Goal: Task Accomplishment & Management: Use online tool/utility

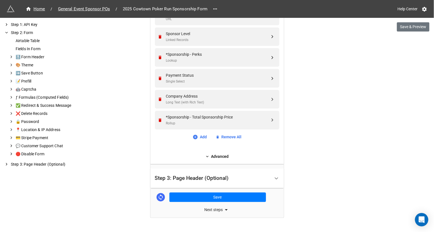
scroll to position [433, 0]
click at [217, 153] on link "Advanced" at bounding box center [217, 156] width 124 height 6
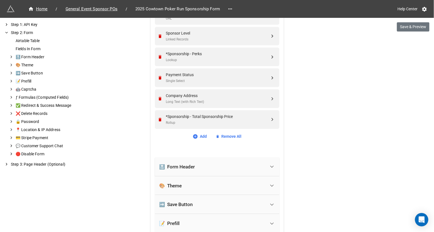
click at [203, 167] on div "🔝 Form Header" at bounding box center [212, 167] width 106 height 12
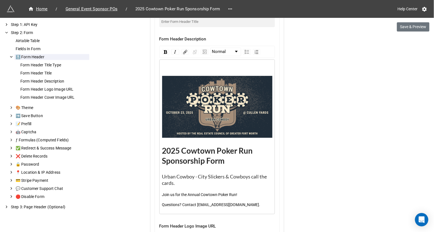
scroll to position [643, 0]
click at [177, 72] on div "2025 Cowtown Poker Run Sponsorship Form Urban Cowboy - City Slickers & Cowboys …" at bounding box center [217, 137] width 110 height 142
click at [203, 51] on img "rdw-image-control" at bounding box center [205, 52] width 4 height 4
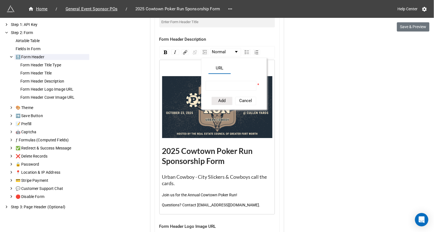
click at [181, 66] on div "rdw-editor" at bounding box center [217, 69] width 110 height 6
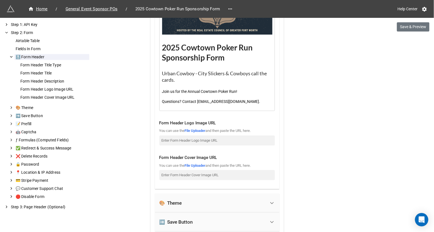
scroll to position [753, 0]
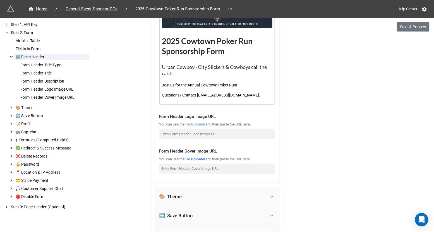
click at [203, 124] on link "File Uploader" at bounding box center [195, 124] width 21 height 4
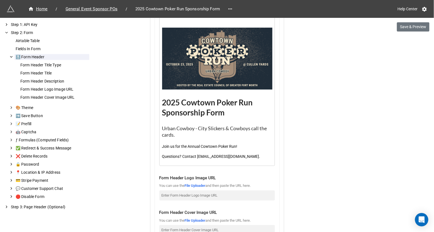
scroll to position [633, 0]
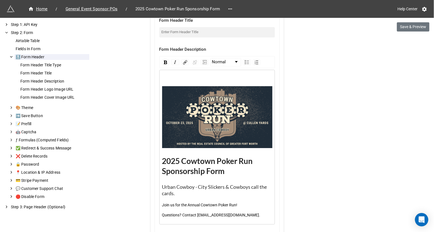
click at [179, 78] on div "rdw-editor" at bounding box center [217, 79] width 110 height 6
click at [203, 61] on img "rdw-image-control" at bounding box center [205, 62] width 4 height 4
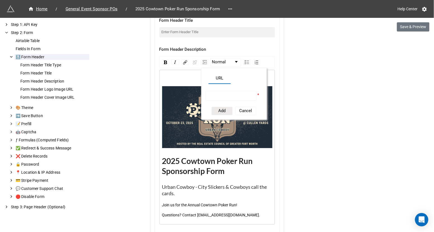
click at [216, 92] on input "rdw-image-control" at bounding box center [231, 96] width 51 height 10
paste input "https://firebasestorage.googleapis.com/v0/b/app-store-81d55.appspot.com/o/kmb2X…"
type input "https://firebasestorage.googleapis.com/v0/b/app-store-81d55.appspot.com/o/kmb2X…"
click at [221, 111] on button "Add" at bounding box center [222, 111] width 21 height 8
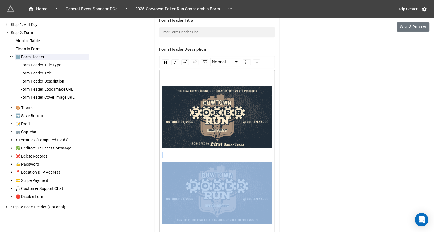
scroll to position [641, 0]
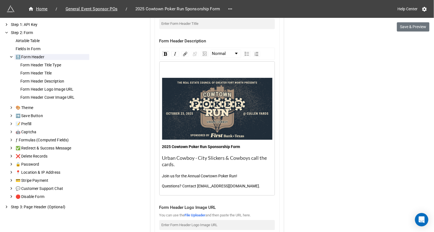
click at [193, 142] on div "2025 Cowtown Poker Run Sponsorship Form Urban Cowboy - City Slickers & Cowboys …" at bounding box center [217, 128] width 110 height 121
click at [192, 146] on span "2025 Cowtown Poker Run Sponsorship Form" at bounding box center [201, 147] width 78 height 4
click at [218, 51] on span "Block Type" at bounding box center [222, 54] width 20 height 7
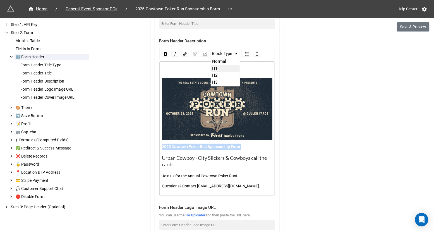
click at [223, 67] on li "H1" at bounding box center [225, 68] width 29 height 7
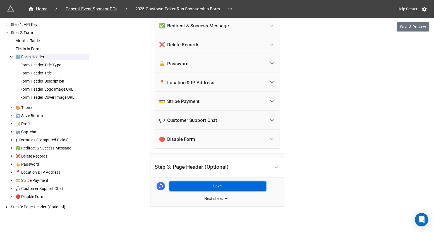
click at [221, 183] on button "Save" at bounding box center [217, 186] width 97 height 9
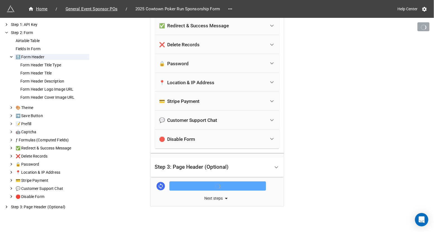
scroll to position [1018, 0]
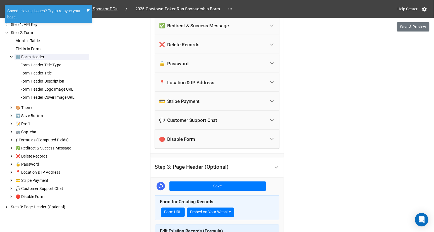
click at [88, 10] on button "✖︎" at bounding box center [88, 10] width 3 height 6
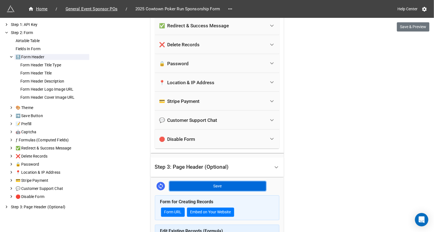
click at [179, 185] on button "Save" at bounding box center [217, 186] width 97 height 9
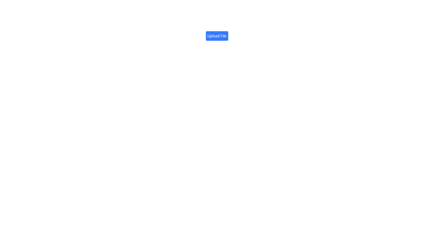
click at [214, 37] on label "Upload File" at bounding box center [217, 35] width 22 height 9
click at [227, 33] on input "Upload File" at bounding box center [227, 33] width 0 height 0
click at [282, 30] on icon at bounding box center [282, 30] width 4 height 4
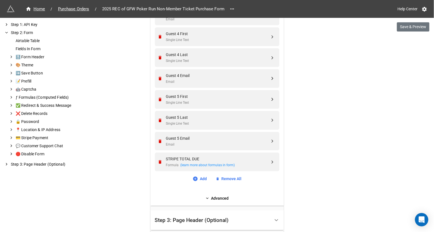
scroll to position [653, 0]
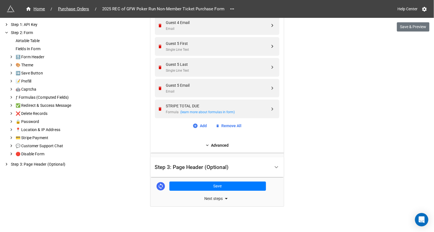
click at [216, 145] on link "Advanced" at bounding box center [217, 145] width 124 height 6
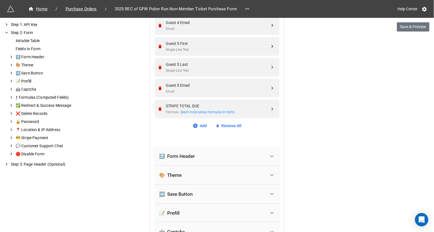
click at [209, 158] on div "🔝 Form Header" at bounding box center [212, 156] width 106 height 12
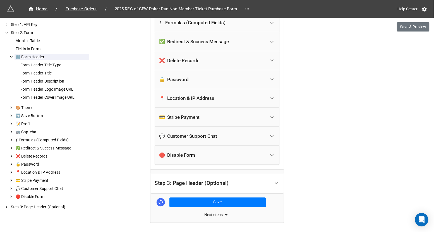
click at [203, 177] on div "Step 3: Page Header (Optional)" at bounding box center [212, 183] width 115 height 13
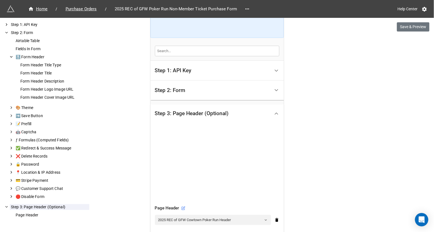
scroll to position [160, 0]
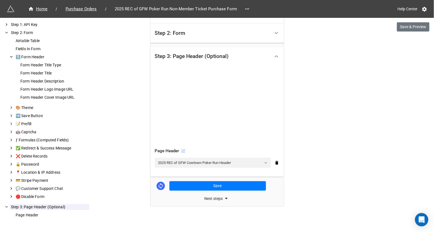
click at [182, 150] on icon at bounding box center [183, 151] width 4 height 4
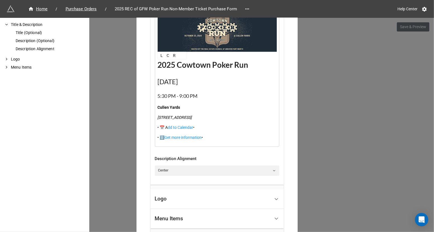
scroll to position [311, 0]
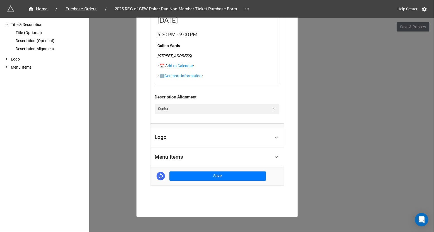
click at [189, 134] on div "Logo" at bounding box center [212, 137] width 115 height 13
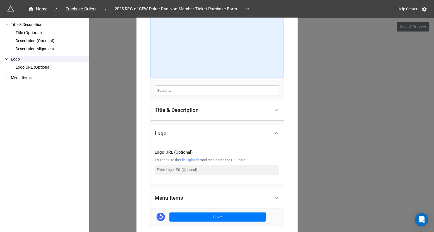
click at [187, 158] on link "File Uploader" at bounding box center [190, 160] width 21 height 4
click at [229, 108] on div "Title & Description" at bounding box center [212, 110] width 115 height 13
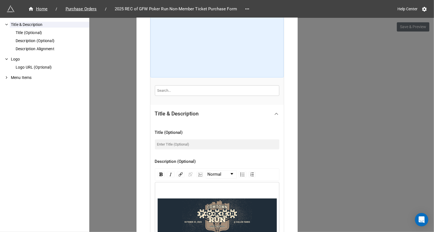
click at [177, 189] on div "rdw-editor" at bounding box center [217, 192] width 119 height 6
click at [198, 175] on img "rdw-image-control" at bounding box center [200, 175] width 4 height 4
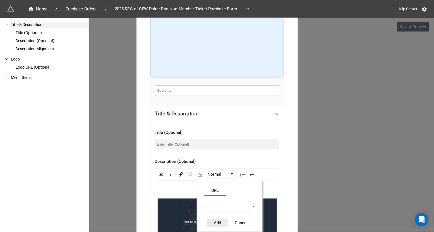
click at [205, 203] on input "rdw-image-control" at bounding box center [226, 208] width 51 height 10
paste input "https://firebasestorage.googleapis.com/v0/b/app-store-81d55.appspot.com/o/PrVJe…"
type input "https://firebasestorage.googleapis.com/v0/b/app-store-81d55.appspot.com/o/PrVJe…"
click at [213, 221] on button "Add" at bounding box center [217, 223] width 21 height 8
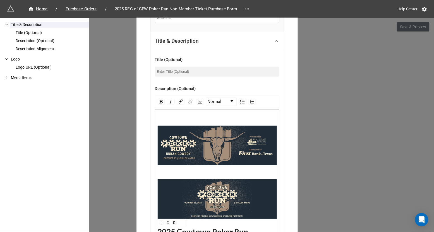
scroll to position [144, 0]
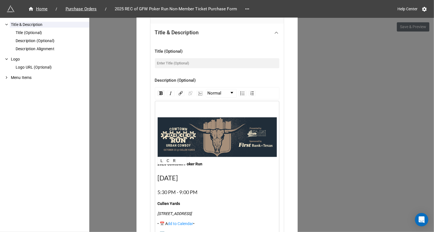
click at [188, 163] on span "2025 Cowtown Poker Run" at bounding box center [180, 164] width 45 height 4
click at [214, 92] on span "Block Type" at bounding box center [218, 93] width 20 height 7
click at [216, 107] on li "H1" at bounding box center [221, 108] width 29 height 7
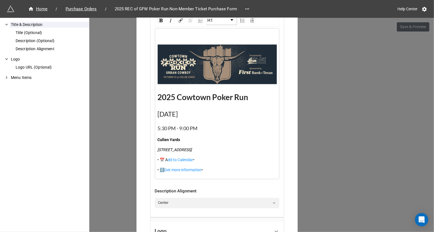
scroll to position [256, 0]
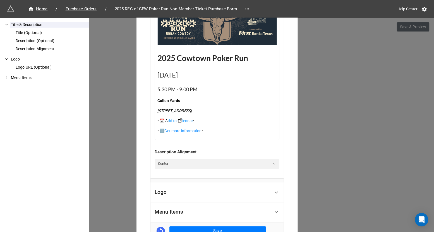
click at [186, 119] on span "dd to Calendar" at bounding box center [180, 121] width 25 height 4
click at [183, 121] on span "dd to Calendar" at bounding box center [180, 121] width 25 height 4
click at [179, 120] on img "rdw-editor" at bounding box center [180, 121] width 4 height 4
click at [206, 121] on div "• 📅 A dd to Calendar •" at bounding box center [217, 121] width 119 height 6
click at [155, 119] on div "2025 Cowtown Poker Run October 23, 2025 5:30 PM - 9:00 PM Cullen Yards 2412 Cul…" at bounding box center [217, 64] width 124 height 151
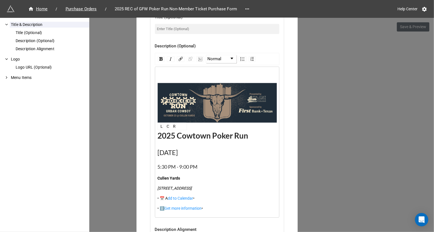
scroll to position [242, 0]
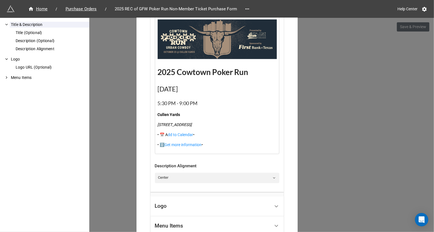
click at [222, 140] on div "2025 Cowtown Poker Run October 23, 2025 5:30 PM - 9:00 PM Cullen Yards 2412 Cul…" at bounding box center [217, 78] width 119 height 138
click at [219, 144] on div "• ℹ️ Get more information •" at bounding box center [217, 145] width 119 height 6
click at [209, 134] on div "• 📅 A dd to Calendar •" at bounding box center [217, 135] width 119 height 6
click at [212, 144] on div "• ℹ️ Get more information •" at bounding box center [217, 145] width 119 height 6
click at [199, 134] on div "• 📅 A dd to Calendar •" at bounding box center [217, 135] width 119 height 6
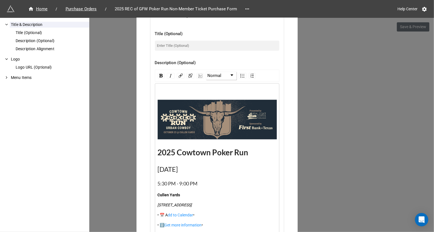
scroll to position [159, 0]
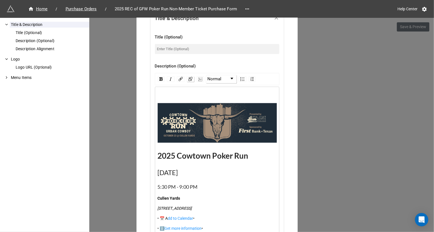
click at [188, 78] on img "rdw-link-control" at bounding box center [190, 79] width 4 height 4
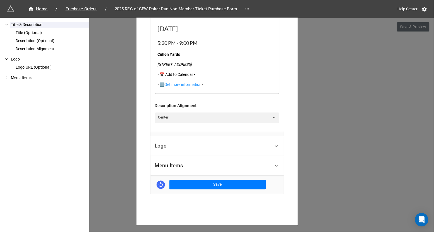
scroll to position [307, 0]
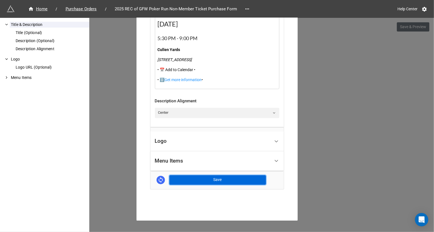
click at [213, 176] on button "Save" at bounding box center [217, 180] width 97 height 9
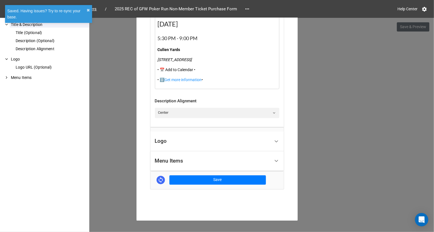
click at [347, 141] on div "2025 REC of GFW Cowtown Poker Run Header × Close How to Setup Title & Descripti…" at bounding box center [217, 134] width 434 height 232
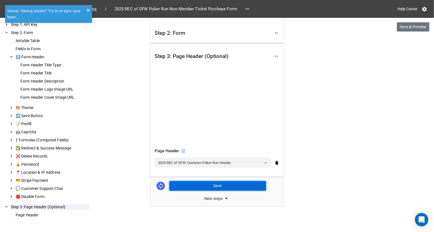
click at [225, 189] on button "Save" at bounding box center [217, 185] width 97 height 9
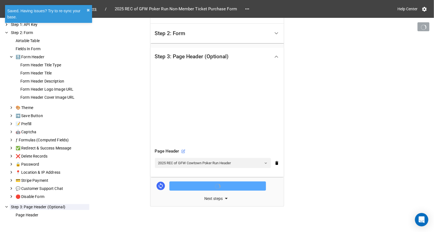
scroll to position [160, 0]
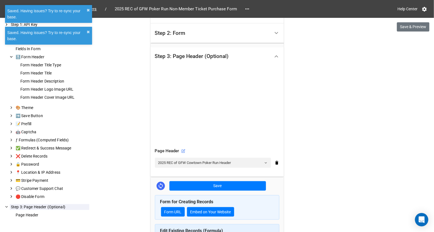
click at [180, 151] on div "Page Header" at bounding box center [217, 151] width 124 height 7
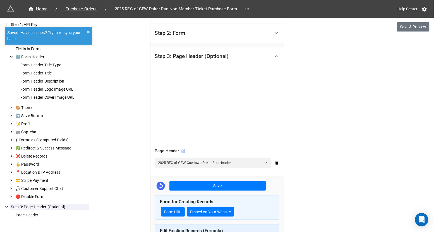
click at [183, 150] on icon at bounding box center [184, 151] width 2 height 2
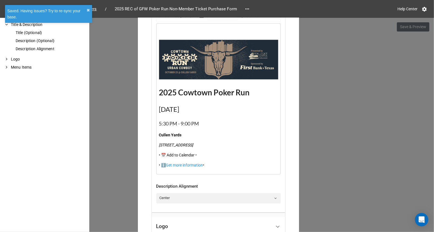
scroll to position [224, 0]
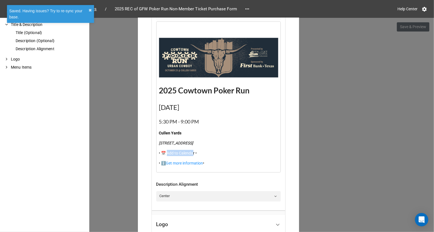
drag, startPoint x: 193, startPoint y: 152, endPoint x: 166, endPoint y: 152, distance: 27.6
click at [166, 152] on span "• 📅 Add to Calendar •" at bounding box center [178, 153] width 38 height 4
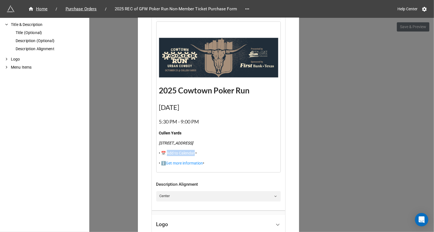
drag, startPoint x: 194, startPoint y: 152, endPoint x: 165, endPoint y: 154, distance: 29.3
click at [165, 154] on span "• 📅 Add to Calendar •" at bounding box center [178, 153] width 38 height 4
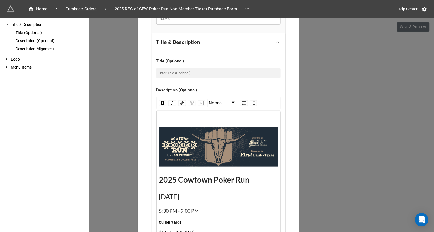
scroll to position [128, 0]
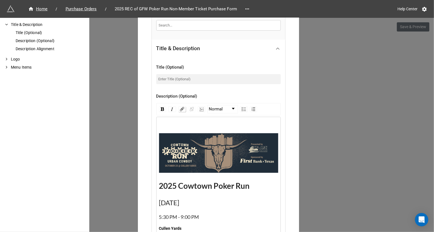
click at [180, 108] on img "rdw-link-control" at bounding box center [182, 109] width 4 height 4
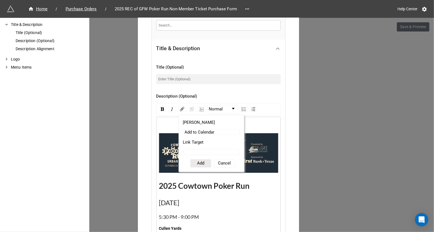
click at [188, 149] on input "Link Target" at bounding box center [211, 152] width 57 height 6
paste input "https://www.addevent.com/event/fH25784447"
type input "https://www.addevent.com/event/fH25784447"
click at [193, 163] on button "Add" at bounding box center [200, 163] width 21 height 8
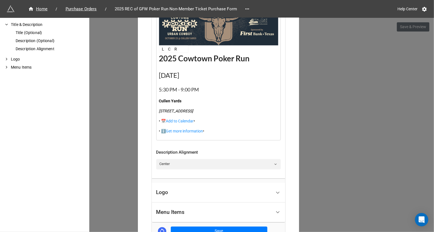
scroll to position [277, 0]
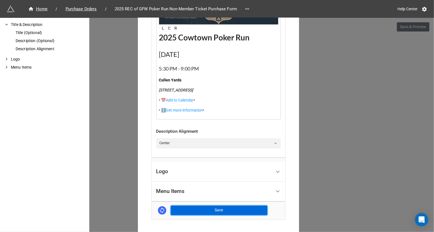
click at [204, 210] on button "Save" at bounding box center [219, 210] width 97 height 9
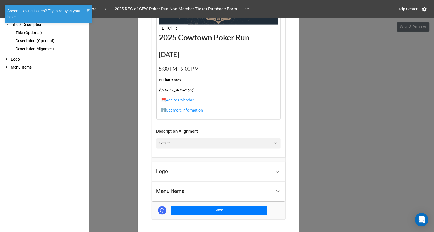
click at [339, 129] on div "2025 REC of GFW Cowtown Poker Run Header × Close How to Setup Title & Descripti…" at bounding box center [217, 134] width 434 height 232
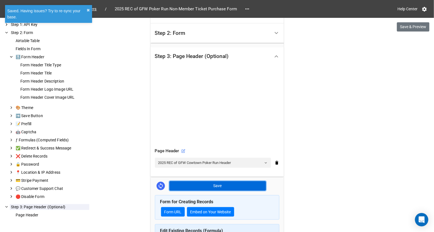
click at [236, 183] on button "Save" at bounding box center [217, 185] width 97 height 9
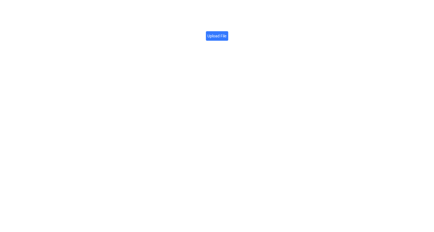
click at [221, 35] on label "Upload File" at bounding box center [217, 35] width 22 height 9
click at [227, 33] on input "Upload File" at bounding box center [227, 33] width 0 height 0
click at [282, 28] on icon at bounding box center [282, 30] width 4 height 4
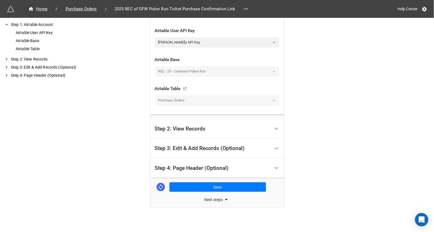
scroll to position [130, 0]
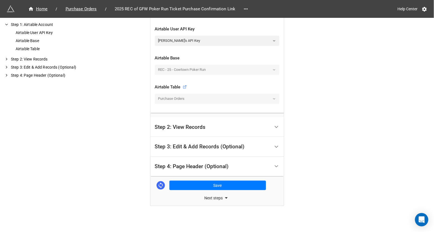
click at [241, 163] on div "Step 4: Page Header (Optional)" at bounding box center [212, 166] width 115 height 13
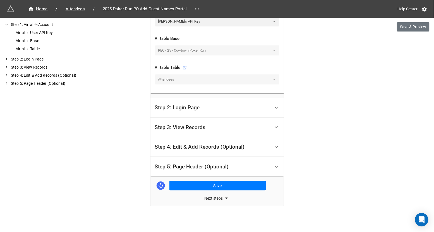
click at [210, 167] on div "Step 5: Page Header (Optional)" at bounding box center [192, 167] width 74 height 6
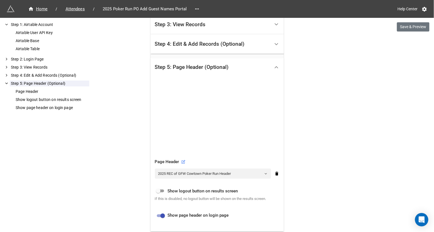
scroll to position [243, 0]
